Goal: Task Accomplishment & Management: Manage account settings

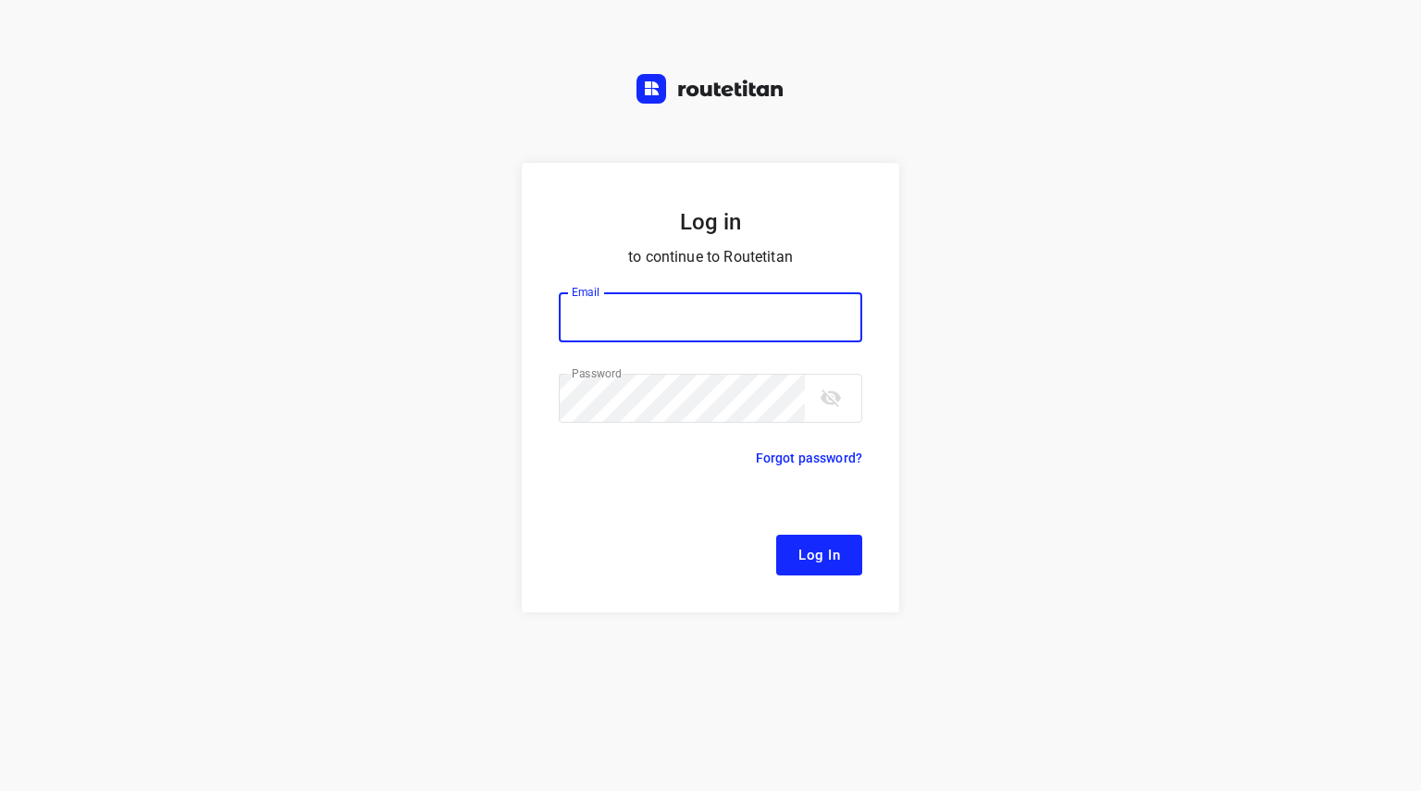
type input "[EMAIL_ADDRESS][DOMAIN_NAME]"
click at [806, 539] on button "Log In" at bounding box center [819, 555] width 86 height 41
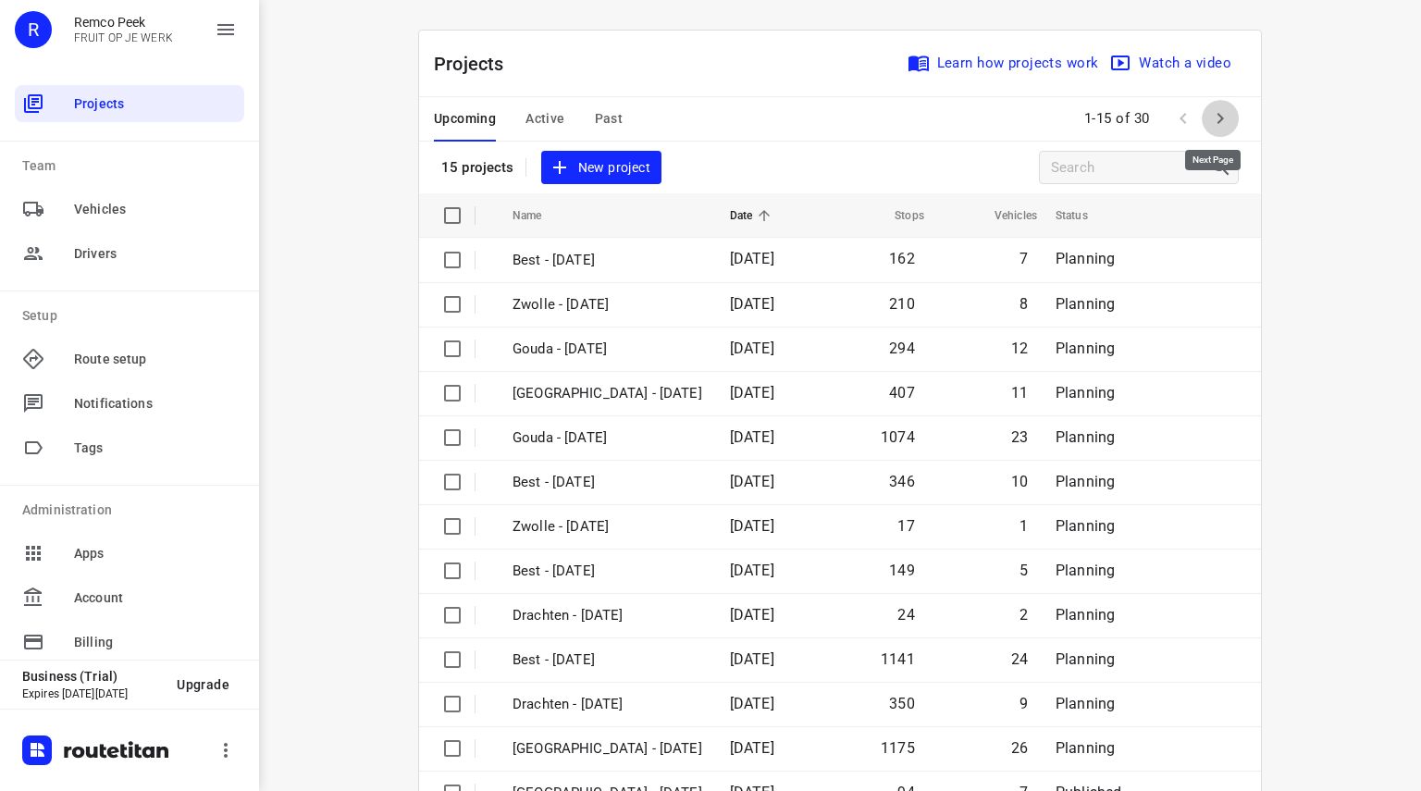
click at [1214, 110] on icon "button" at bounding box center [1220, 118] width 22 height 22
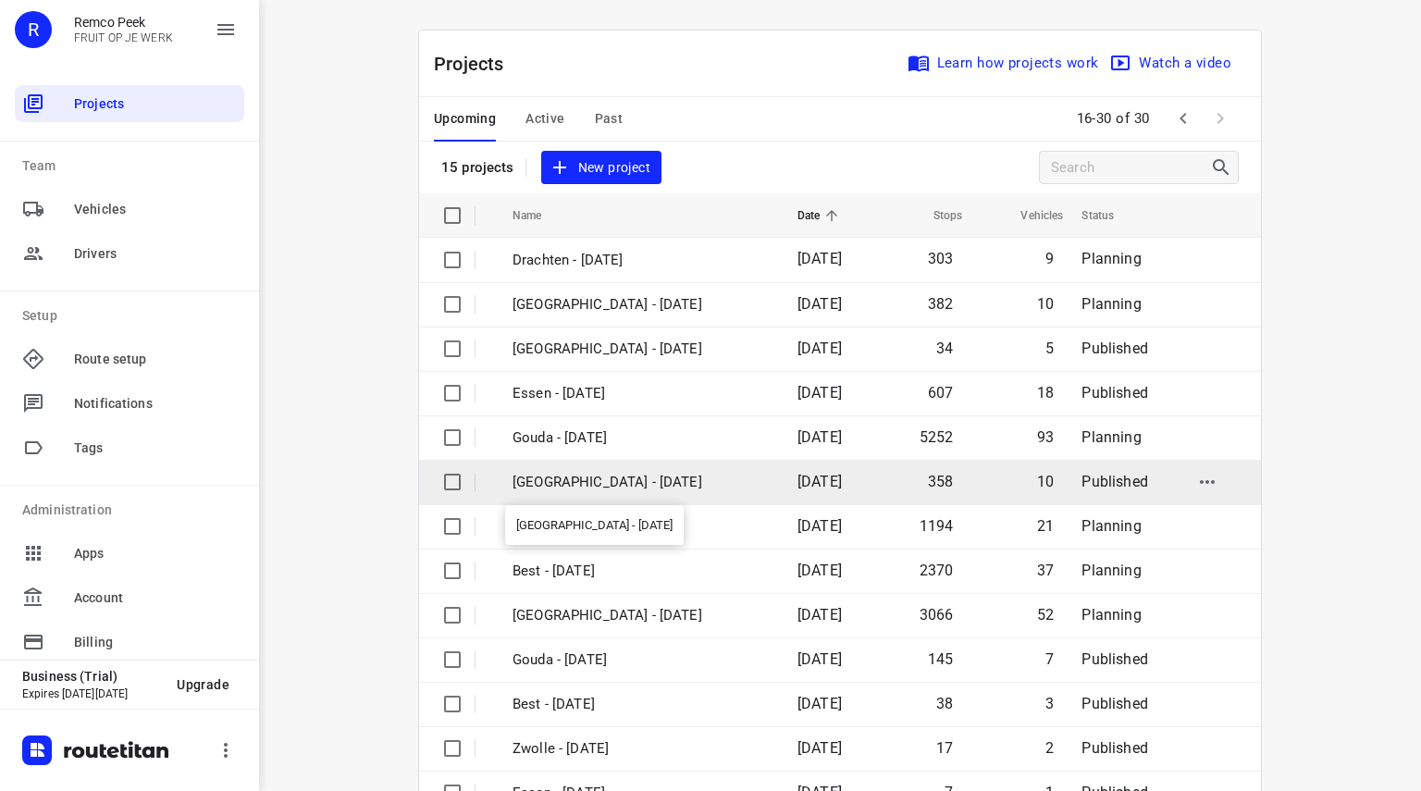
click at [585, 484] on p "[GEOGRAPHIC_DATA] - [DATE]" at bounding box center [640, 482] width 257 height 21
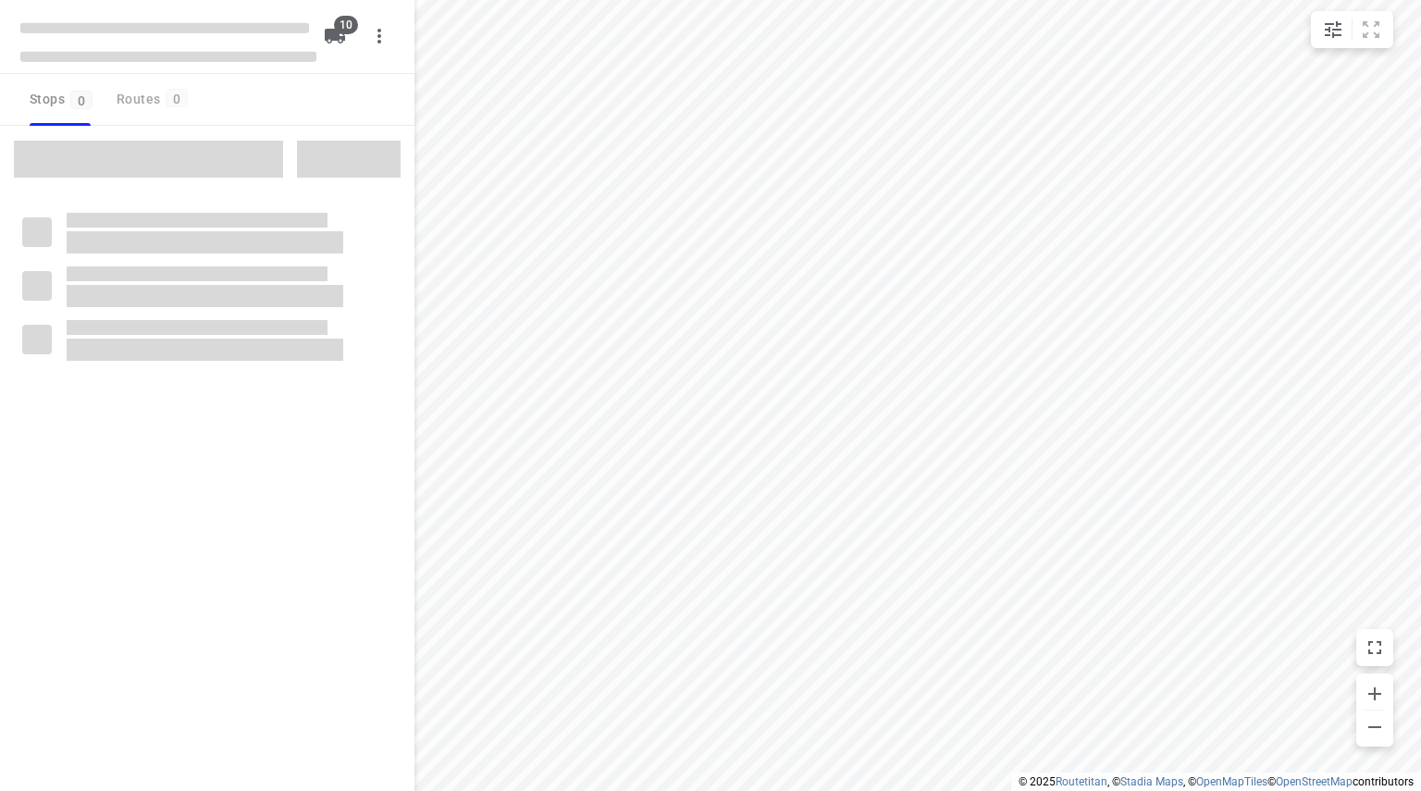
checkbox input "true"
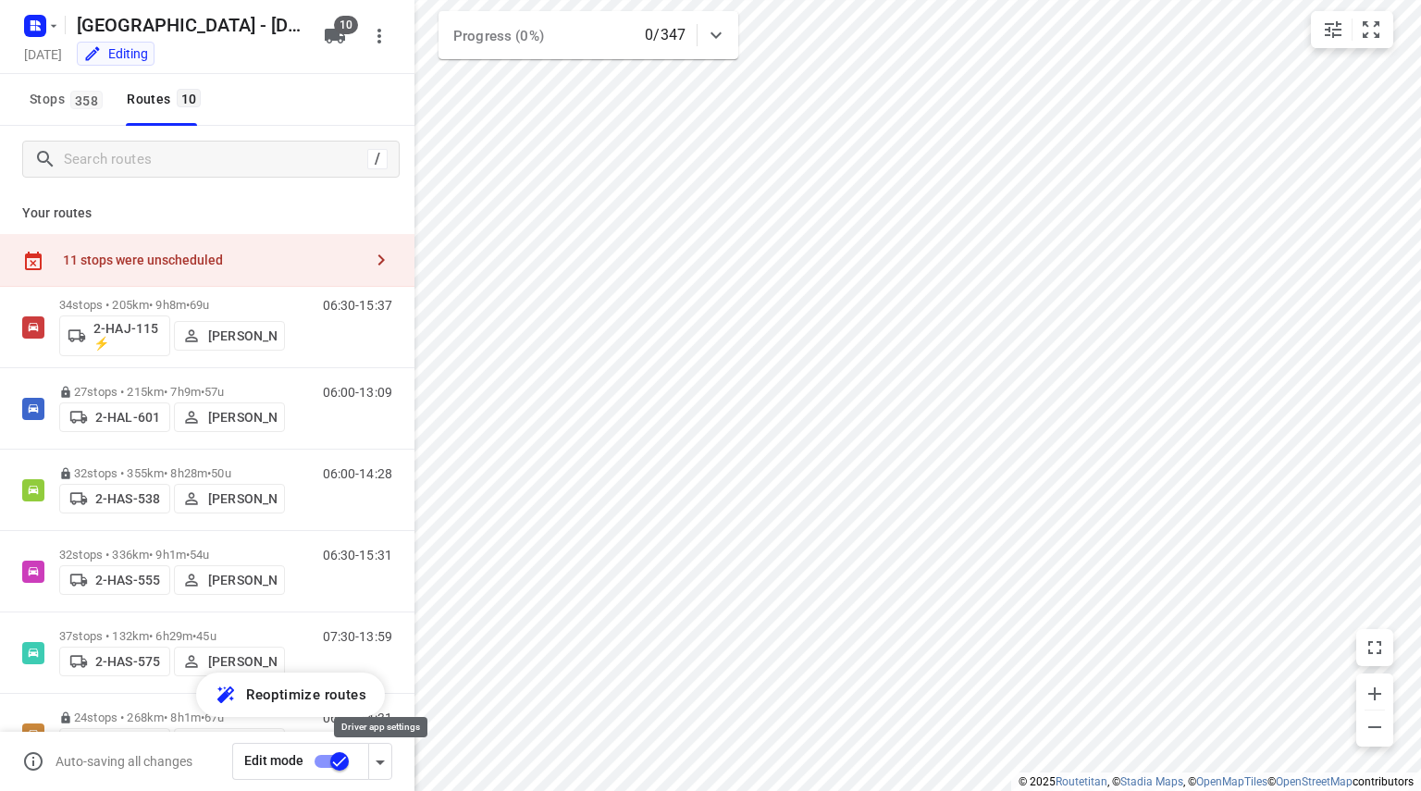
click at [390, 760] on icon "button" at bounding box center [380, 762] width 22 height 22
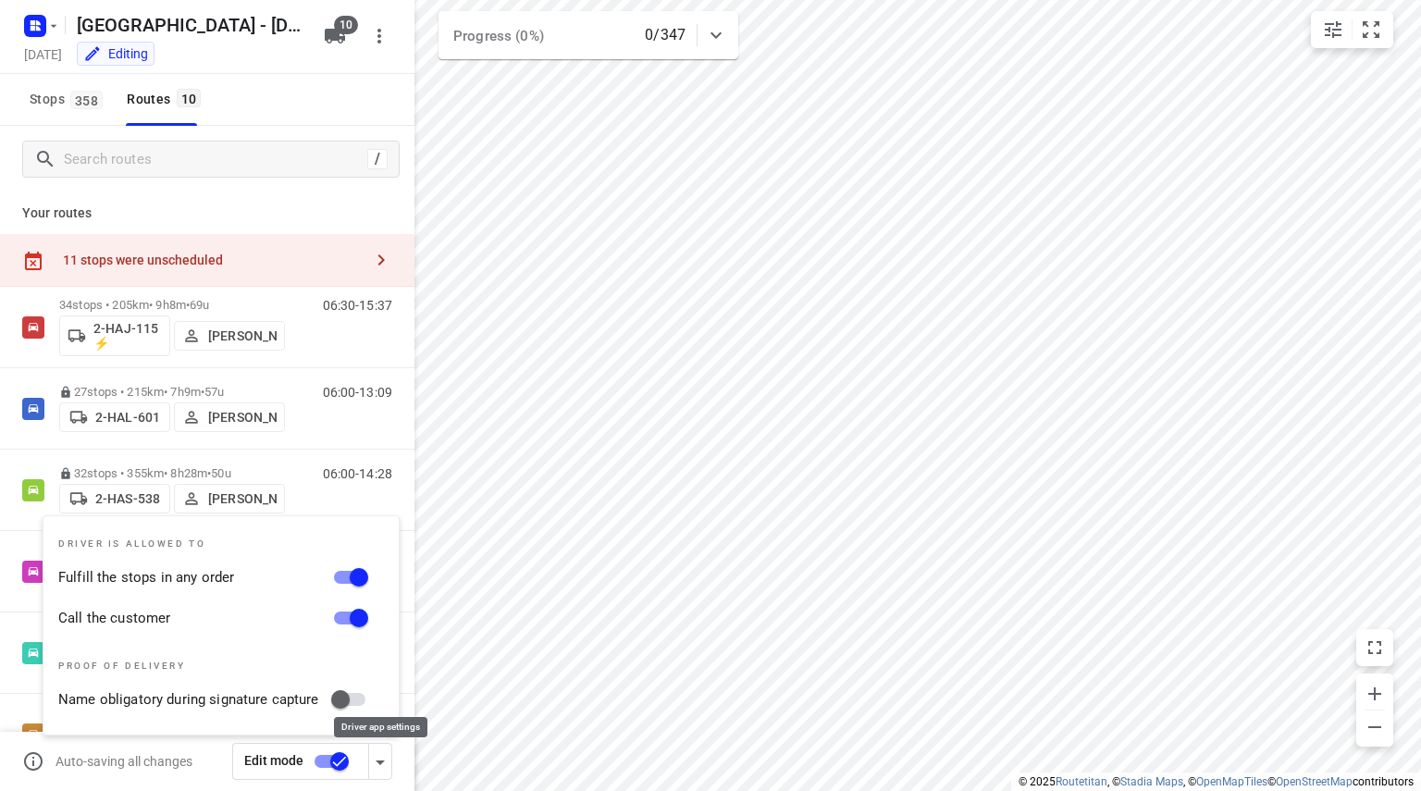
click at [390, 760] on icon "button" at bounding box center [380, 762] width 22 height 22
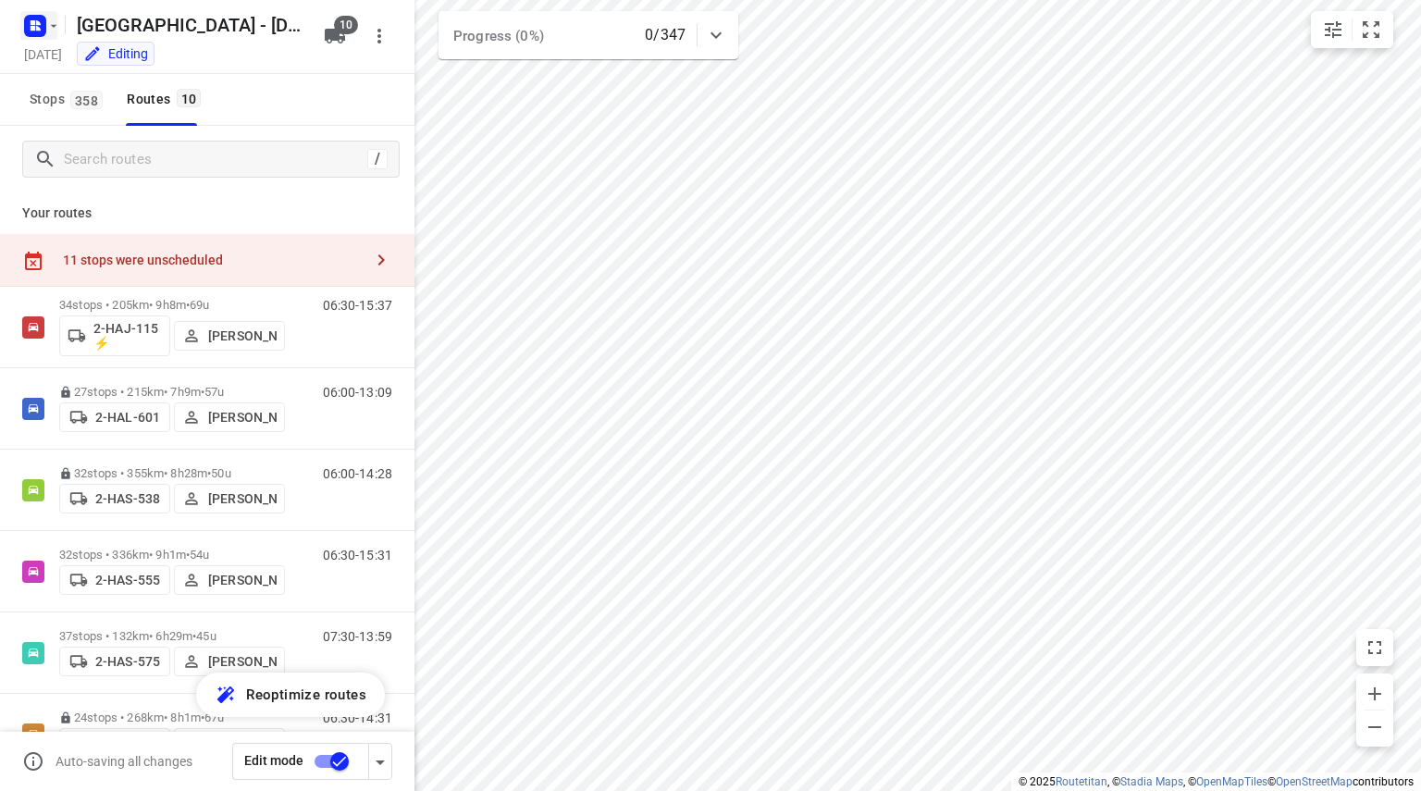
click at [49, 21] on icon "button" at bounding box center [53, 25] width 15 height 15
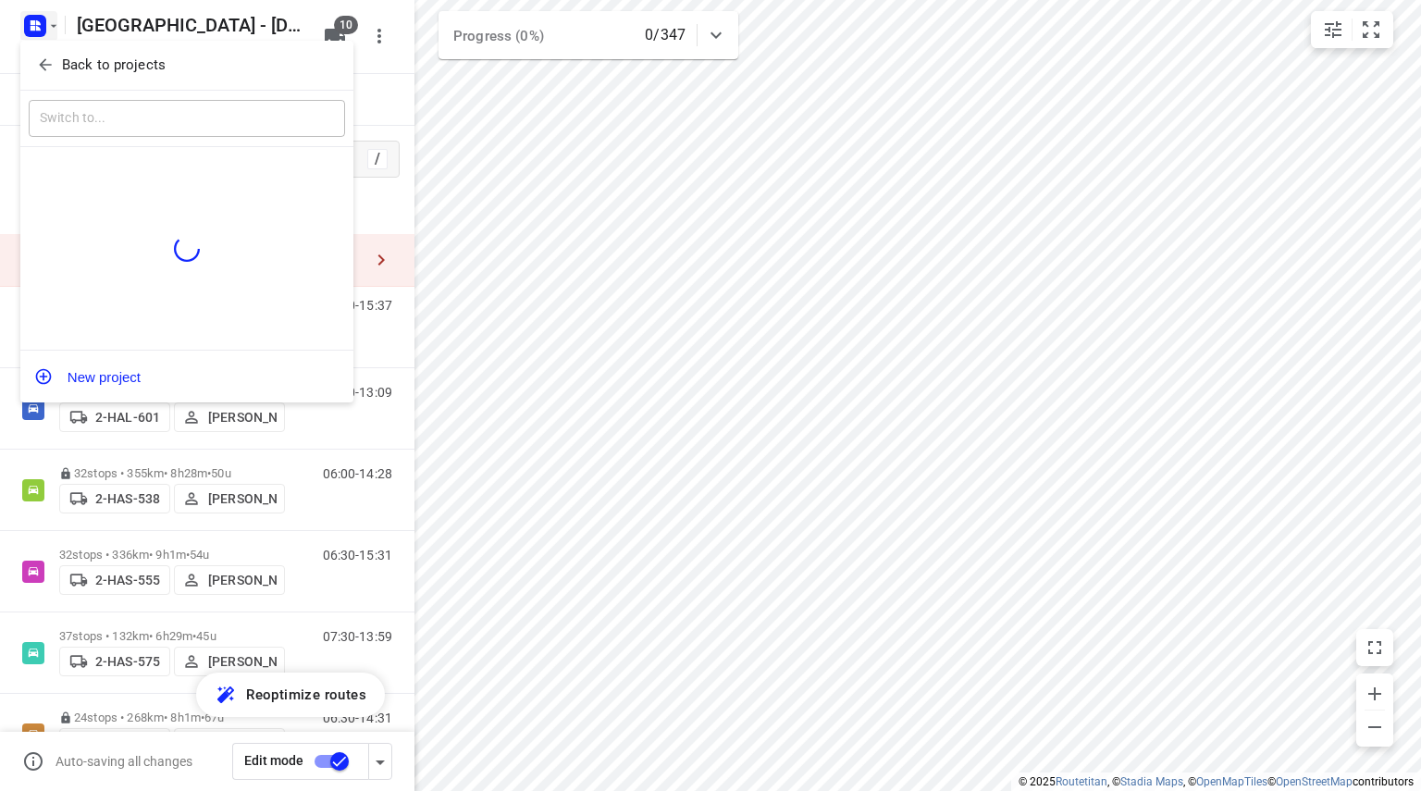
click at [49, 59] on icon "button" at bounding box center [45, 64] width 18 height 18
